Goal: Task Accomplishment & Management: Use online tool/utility

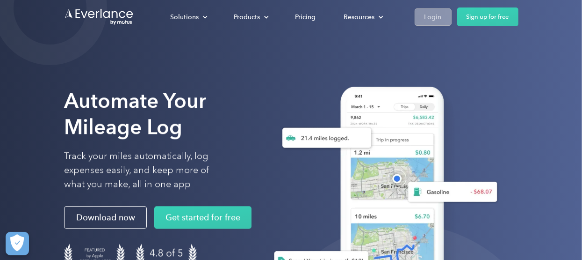
click at [437, 18] on div "Login" at bounding box center [433, 17] width 17 height 12
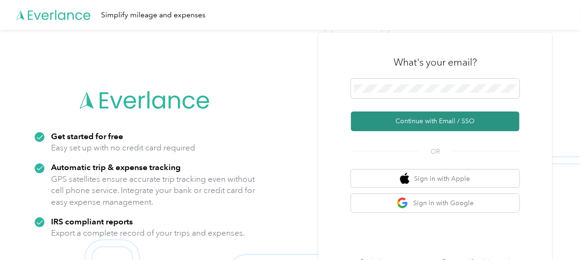
click at [387, 117] on button "Continue with Email / SSO" at bounding box center [435, 121] width 168 height 20
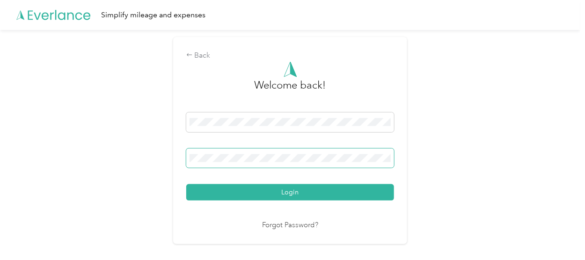
click at [330, 153] on span at bounding box center [290, 158] width 208 height 20
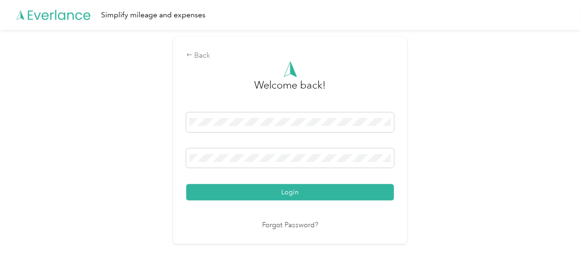
click at [280, 195] on button "Login" at bounding box center [290, 192] width 208 height 16
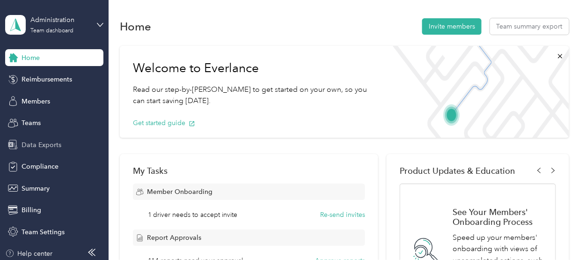
click at [22, 146] on span "Data Exports" at bounding box center [42, 145] width 40 height 10
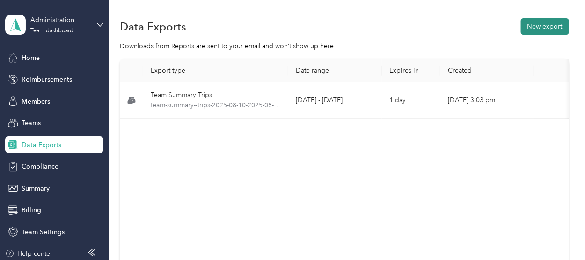
click at [551, 24] on button "New export" at bounding box center [545, 26] width 48 height 16
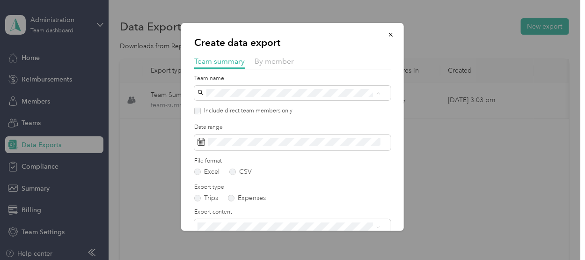
click at [225, 146] on p "[PERSON_NAME]" at bounding box center [289, 149] width 176 height 10
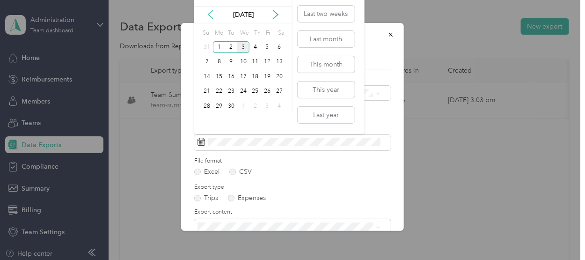
click at [209, 16] on icon at bounding box center [210, 14] width 9 height 9
click at [268, 46] on div "1" at bounding box center [267, 47] width 12 height 12
click at [281, 104] on div "30" at bounding box center [279, 106] width 12 height 12
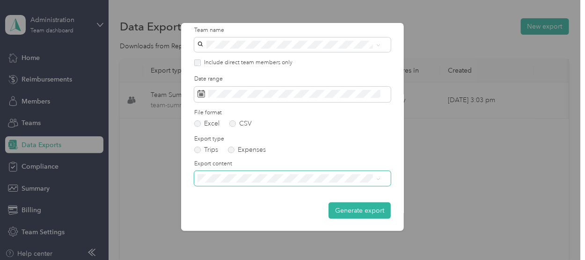
scroll to position [49, 0]
click at [281, 184] on span at bounding box center [292, 177] width 196 height 15
click at [256, 208] on span "Summary and full trips list" at bounding box center [238, 209] width 75 height 8
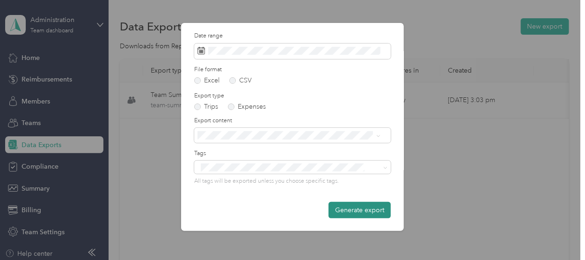
click at [355, 214] on button "Generate export" at bounding box center [359, 210] width 62 height 16
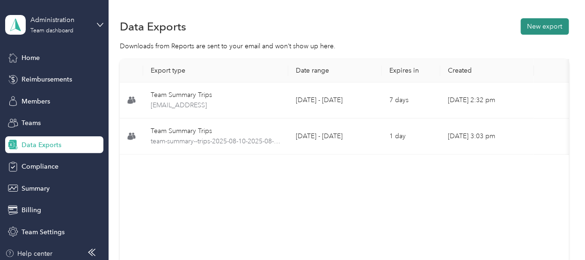
click at [549, 26] on button "New export" at bounding box center [545, 26] width 48 height 16
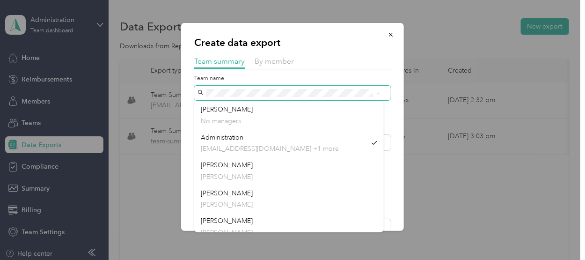
click at [188, 85] on div "Create data export Team summary By member Team name Include direct team members…" at bounding box center [292, 127] width 223 height 208
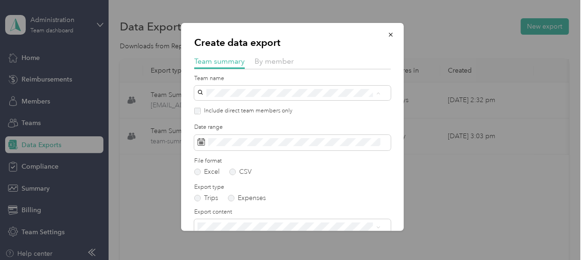
click at [205, 141] on div "[PERSON_NAME] [PERSON_NAME]" at bounding box center [289, 143] width 176 height 22
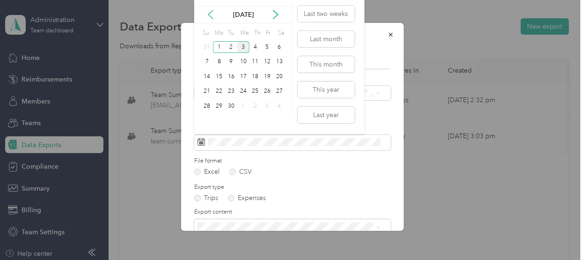
click at [206, 14] on icon at bounding box center [210, 14] width 9 height 9
click at [269, 49] on div "1" at bounding box center [267, 47] width 12 height 12
click at [207, 120] on div "31" at bounding box center [207, 121] width 12 height 12
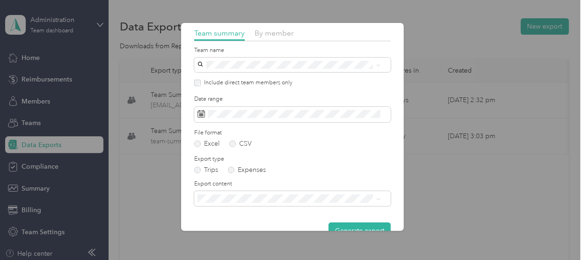
scroll to position [49, 0]
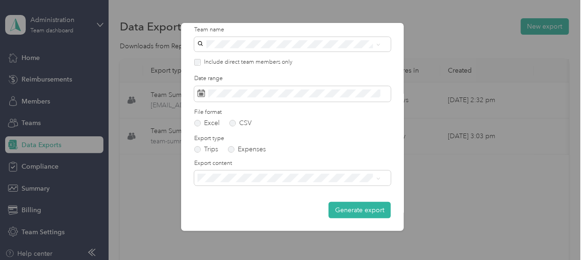
click at [253, 211] on span "Summary and full trips list" at bounding box center [238, 208] width 75 height 8
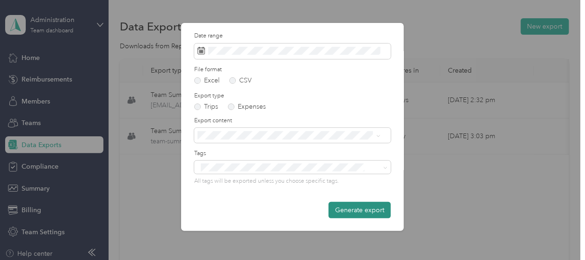
click at [364, 210] on button "Generate export" at bounding box center [359, 210] width 62 height 16
